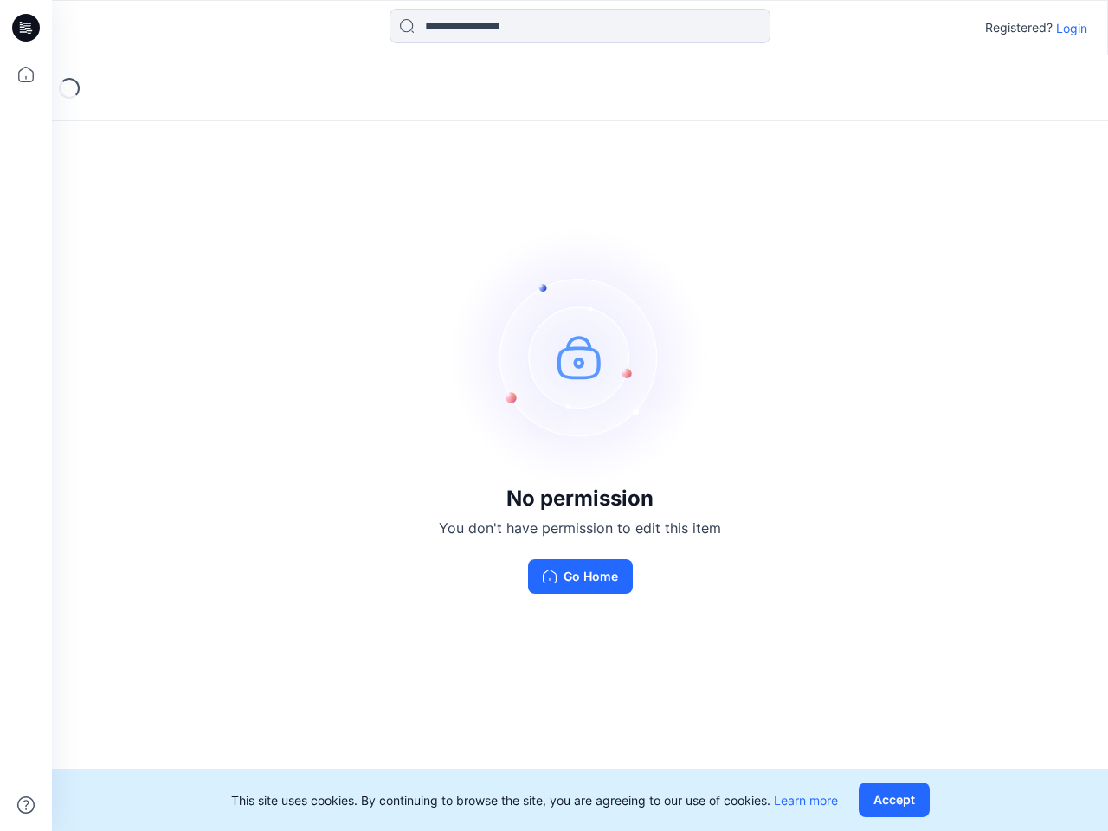
click at [554, 416] on img at bounding box center [580, 357] width 260 height 260
click at [27, 28] on icon at bounding box center [28, 28] width 7 height 1
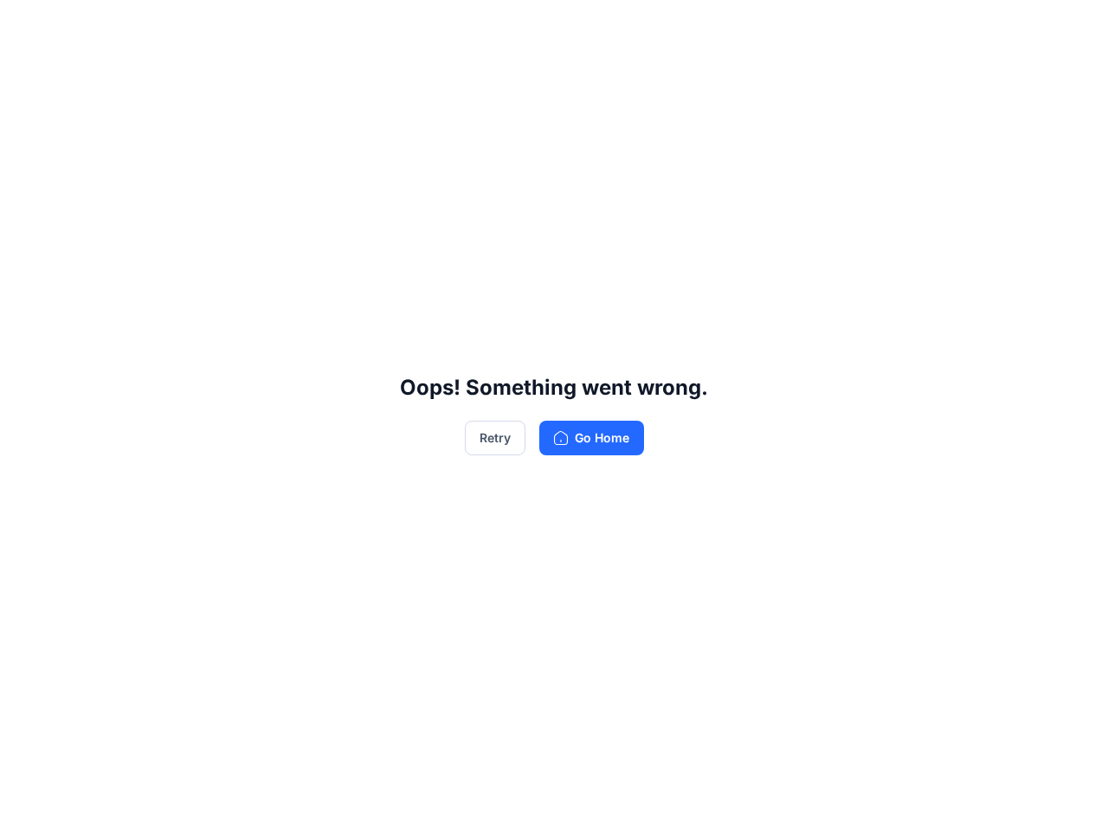
click at [26, 74] on div "Oops! Something went wrong. Retry Go Home" at bounding box center [554, 415] width 1108 height 831
click at [26, 805] on div "Oops! Something went wrong. Retry Go Home" at bounding box center [554, 415] width 1108 height 831
click at [580, 26] on div "Oops! Something went wrong. Retry Go Home" at bounding box center [554, 415] width 1108 height 831
click at [1072, 28] on div "Oops! Something went wrong. Retry Go Home" at bounding box center [554, 415] width 1108 height 831
click at [898, 800] on div "Oops! Something went wrong. Retry Go Home" at bounding box center [554, 415] width 1108 height 831
